Goal: Navigation & Orientation: Find specific page/section

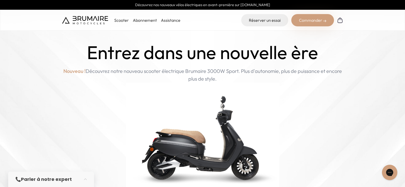
click at [91, 20] on img at bounding box center [85, 20] width 46 height 8
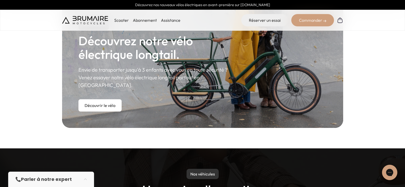
scroll to position [255, 0]
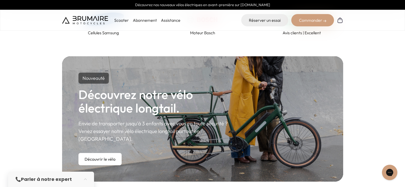
click at [174, 20] on link "Assistance" at bounding box center [170, 20] width 19 height 5
click at [146, 23] on li "Abonnement" at bounding box center [145, 20] width 24 height 6
click at [146, 21] on link "Abonnement" at bounding box center [145, 20] width 24 height 5
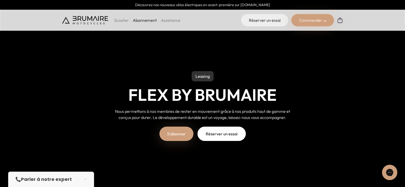
click at [94, 19] on img at bounding box center [85, 20] width 46 height 8
